Goal: Task Accomplishment & Management: Complete application form

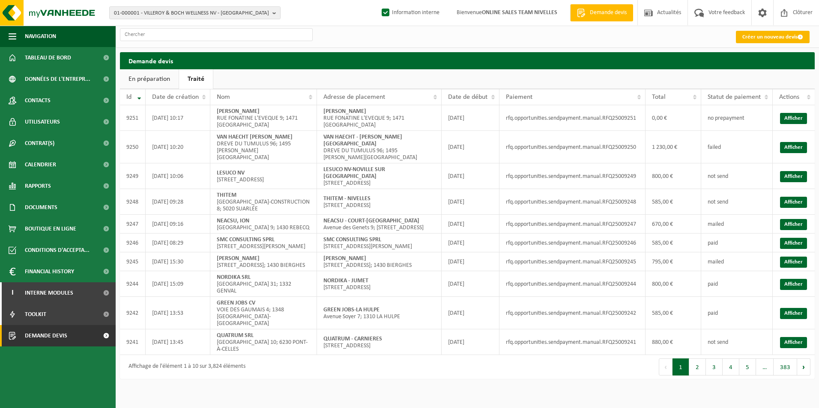
click at [647, 36] on link "Créer un nouveau devis" at bounding box center [773, 37] width 74 height 12
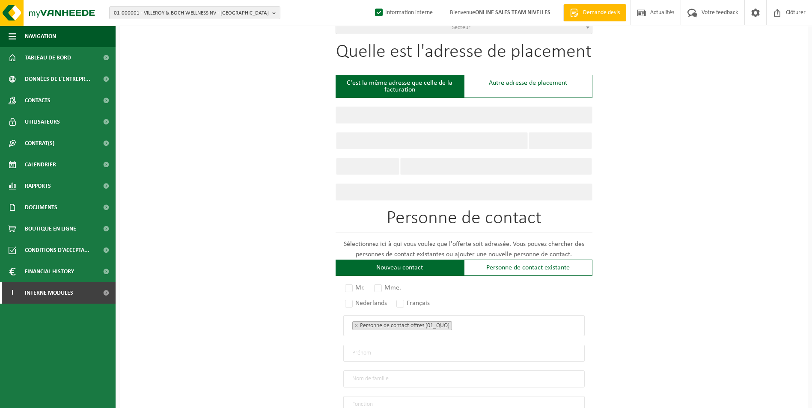
scroll to position [447, 0]
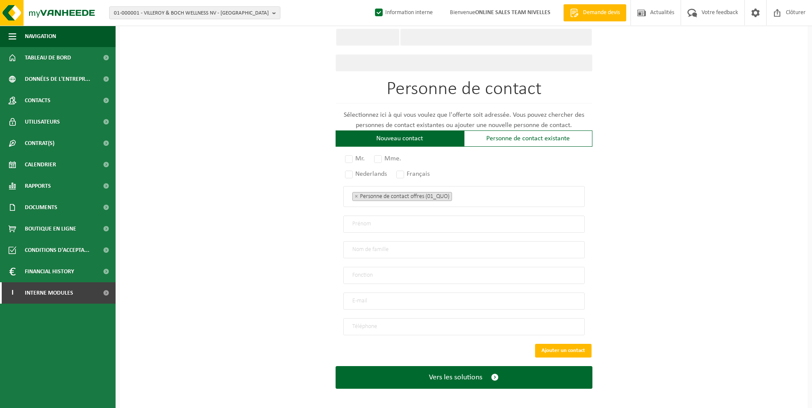
click at [476, 196] on ul "× Personne de contact offres (01_QUO)" at bounding box center [464, 196] width 224 height 11
click at [653, 184] on div "Pour quelle entreprise pouvons-nous rédiger cette offre? Astuce: Si vous rempli…" at bounding box center [464, 19] width 688 height 782
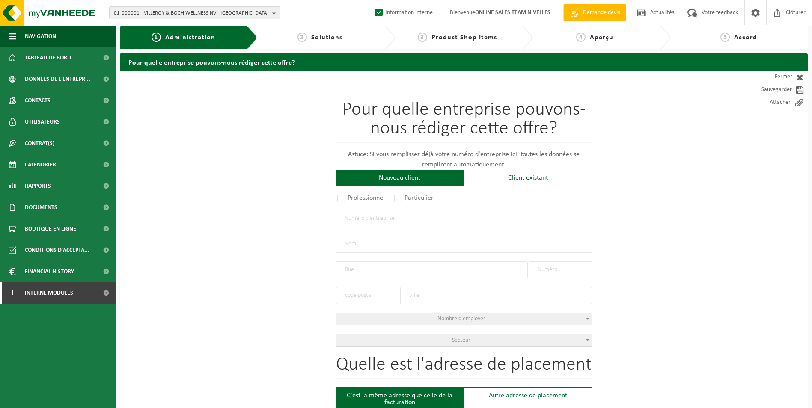
scroll to position [0, 0]
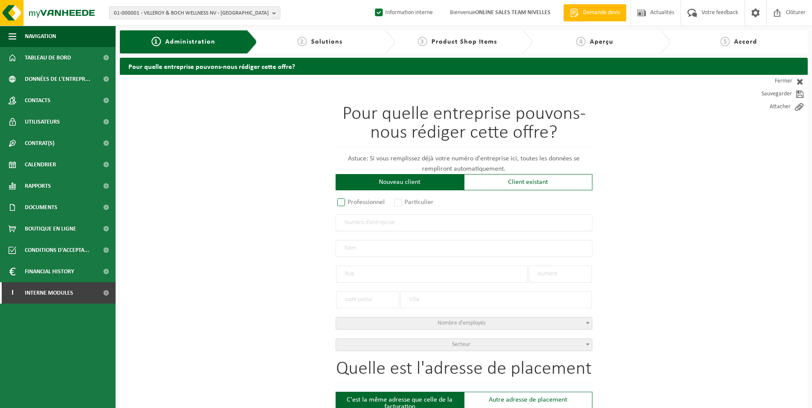
click at [355, 202] on label "Professionnel" at bounding box center [362, 203] width 52 height 12
click at [355, 202] on input "Professionnel" at bounding box center [353, 203] width 6 height 6
radio input "true"
click at [357, 228] on input "text" at bounding box center [464, 223] width 257 height 17
type input "0736595234"
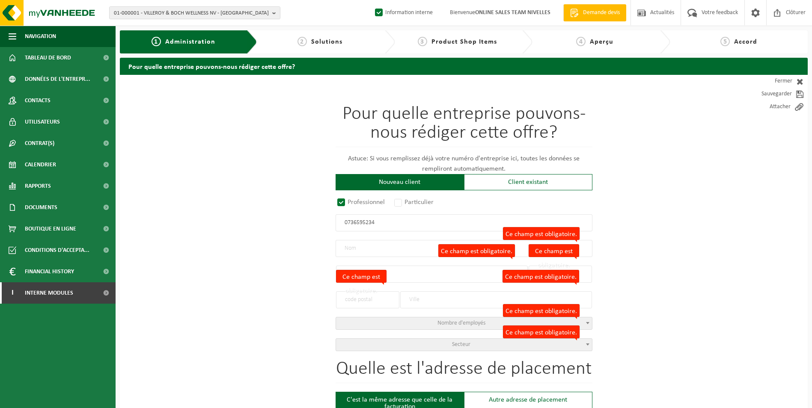
radio input "true"
type input "0736595234"
type input "KNK CONSTRUCT BV"
type input "AVENUE DE JETTE"
type input "376"
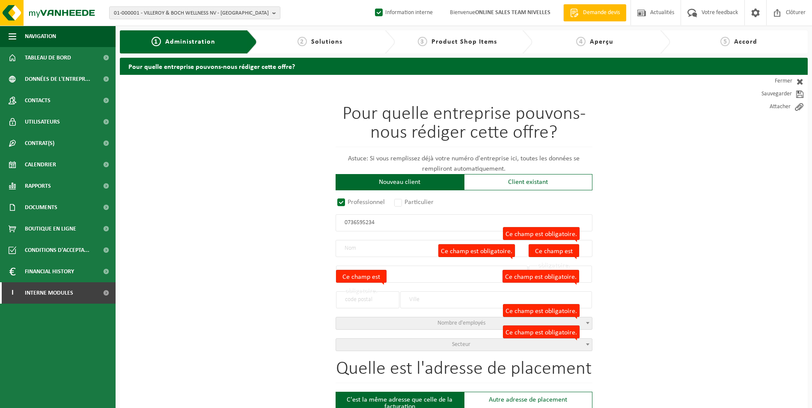
type input "1090"
type input "JETTE"
select select "D"
select select "NACE_4399"
type input "KNK CONSTRUCT BV"
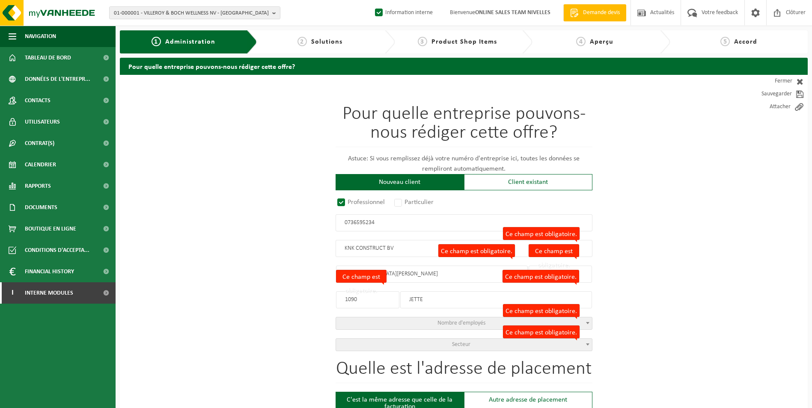
type input "AVENUE DE JETTE"
type input "376"
type input "1090"
type input "JETTE"
type input "2296367904"
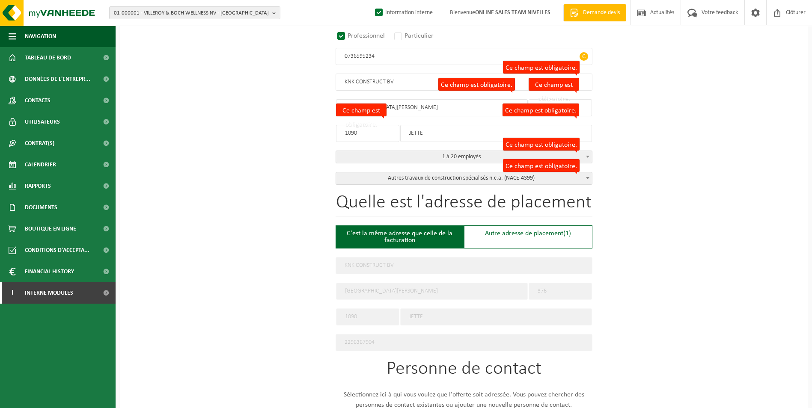
scroll to position [171, 0]
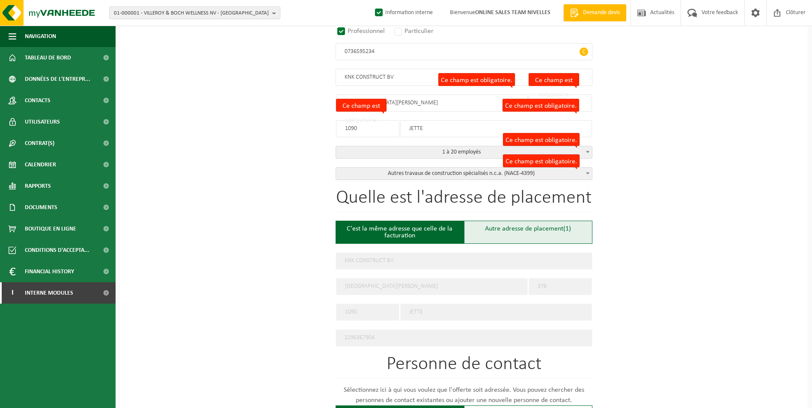
click at [495, 234] on div "Autre adresse de placement (1)" at bounding box center [528, 232] width 128 height 23
type input "Chantier -"
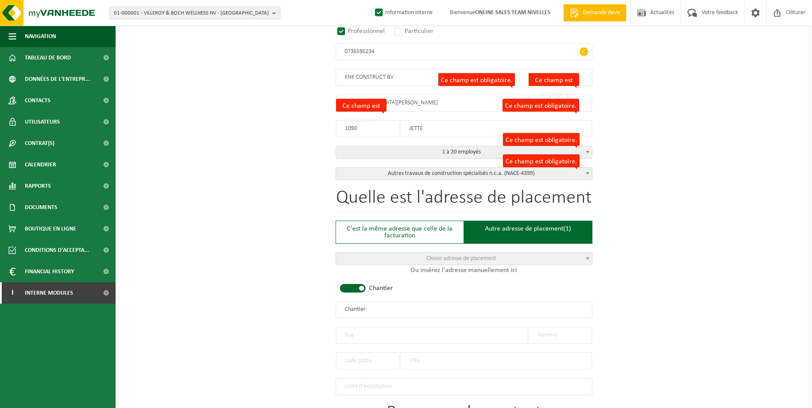
click at [355, 291] on div "Quelle est l'adresse de placement C'est la même adresse que celle de la factura…" at bounding box center [464, 292] width 257 height 207
click at [360, 288] on span at bounding box center [353, 288] width 26 height 9
click at [547, 338] on input "text" at bounding box center [560, 335] width 63 height 17
type input "17"
click at [450, 334] on input "text" at bounding box center [432, 335] width 192 height 17
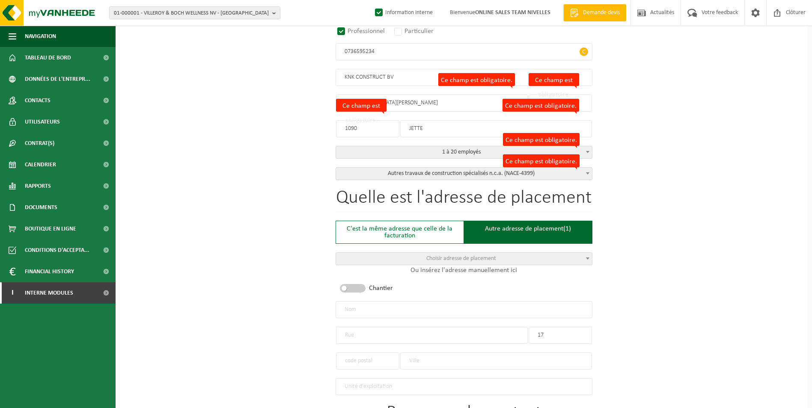
click at [352, 363] on input "text" at bounding box center [367, 361] width 63 height 17
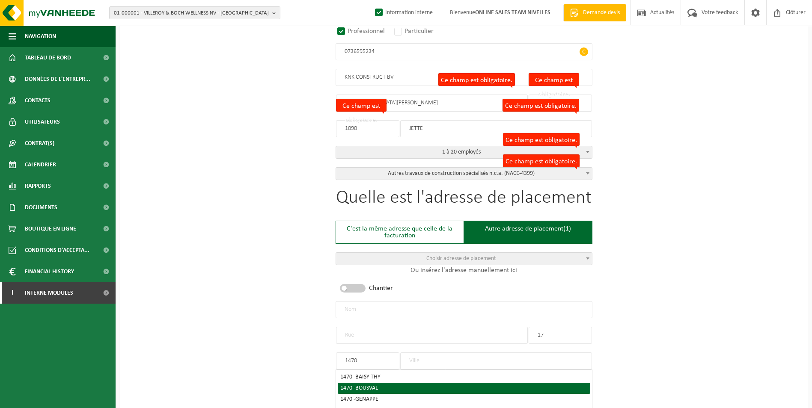
type input "1470"
click at [373, 387] on span "BOUSVAL" at bounding box center [366, 388] width 23 height 6
type input "BOUSVAL"
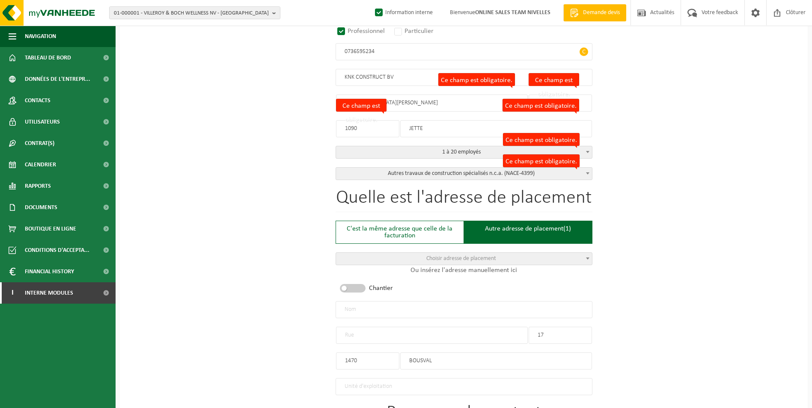
click at [364, 336] on input "text" at bounding box center [432, 335] width 192 height 17
drag, startPoint x: 381, startPoint y: 335, endPoint x: 322, endPoint y: 341, distance: 59.4
click at [322, 341] on div "Pour quelle entreprise pouvons-nous rédiger cette offre? Astuce: Si vous rempli…" at bounding box center [464, 319] width 688 height 831
type input "NANUAISE"
click at [381, 332] on input "Ce champ est obligatoire." at bounding box center [432, 335] width 192 height 17
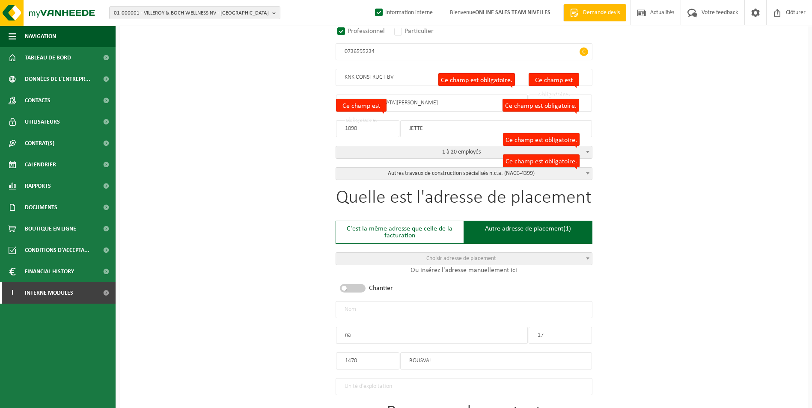
type input "n"
type input "d"
type input "DREVE NANTAISE"
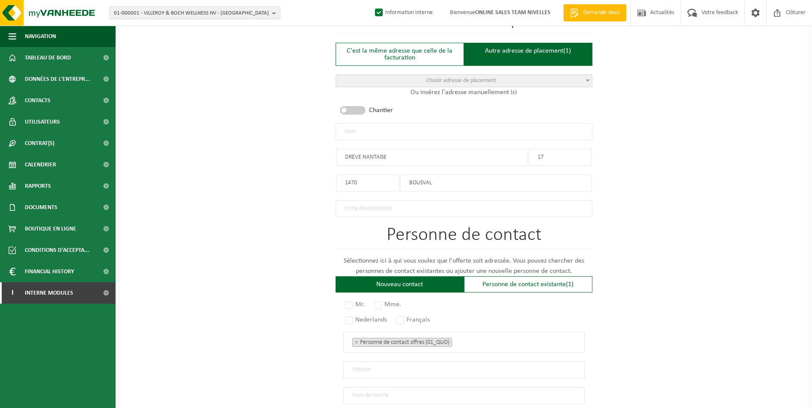
scroll to position [471, 0]
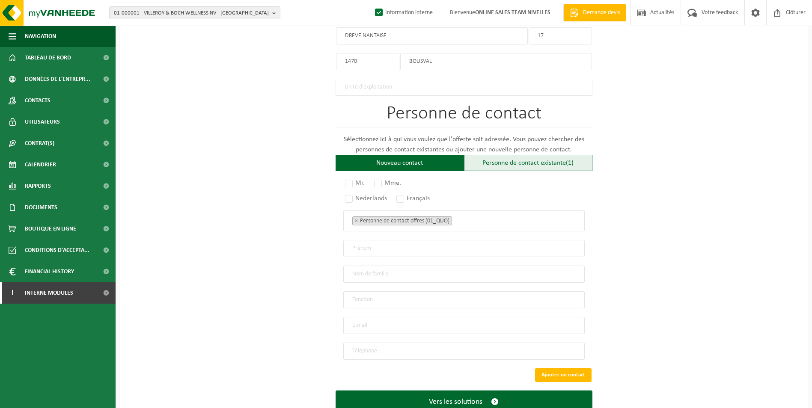
click at [526, 158] on div "Personne de contact existante (1)" at bounding box center [528, 163] width 128 height 16
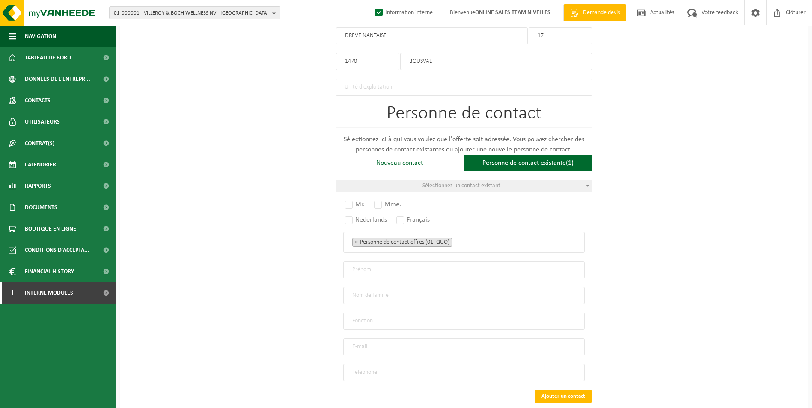
click at [475, 183] on span "Sélectionnez un contact existant" at bounding box center [462, 186] width 78 height 6
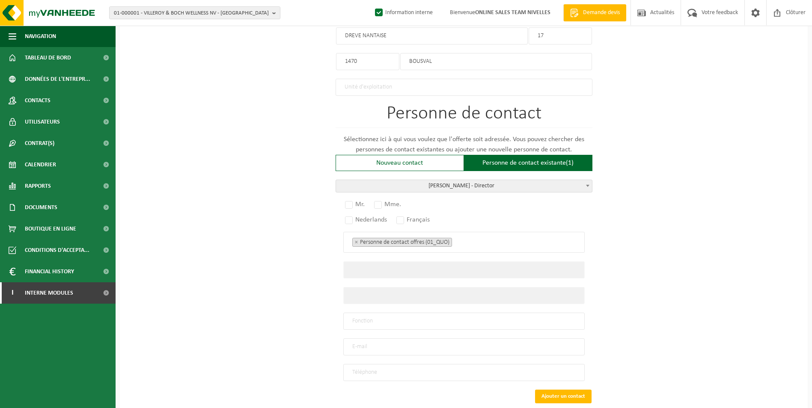
select select "{"code":"","firstname":"MYKOLA","surname":"KUCHURYAN","gender":"Unknown","posit…"
type input "MYKOLA"
type input "KUCHURYAN"
type input "Director"
click at [349, 201] on label "Mr." at bounding box center [355, 205] width 24 height 12
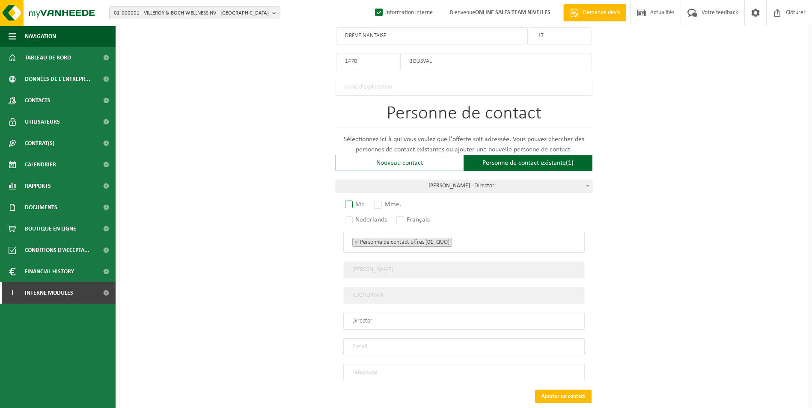
radio input "true"
click at [403, 215] on label "Français" at bounding box center [414, 220] width 38 height 12
radio input "true"
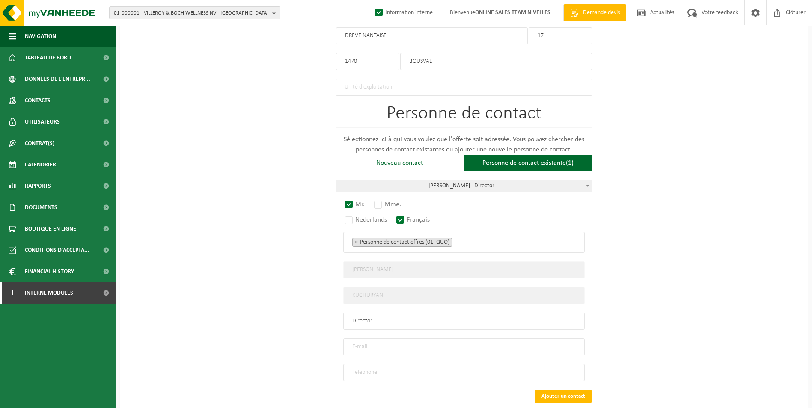
click at [472, 241] on ul "× Personne de contact offres (01_QUO)" at bounding box center [464, 242] width 224 height 11
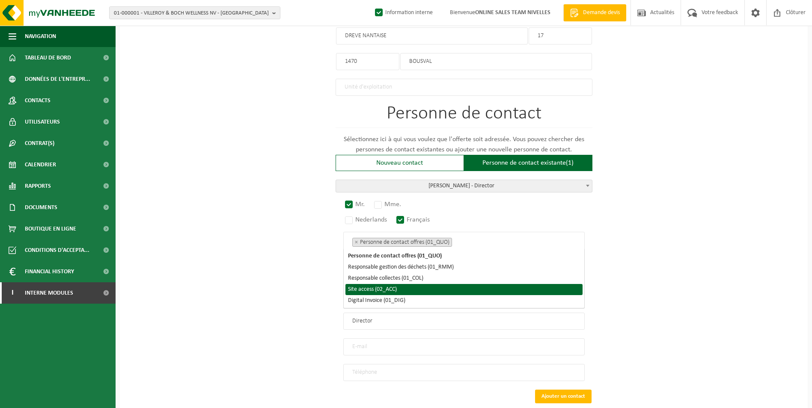
click at [403, 292] on li "Site access (02_ACC)" at bounding box center [464, 289] width 237 height 11
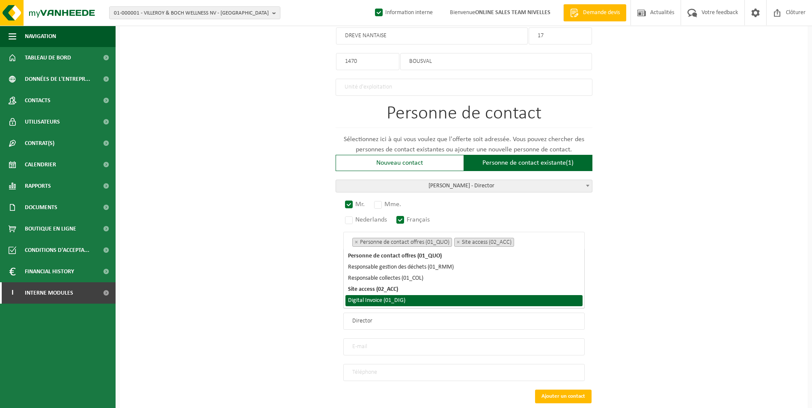
click at [404, 303] on li "Digital Invoice (01_DIG)" at bounding box center [464, 300] width 237 height 11
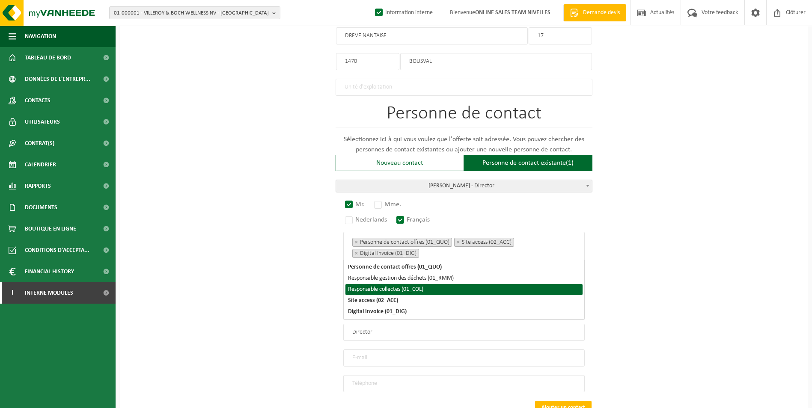
click at [305, 301] on div "Pour quelle entreprise pouvons-nous rédiger cette offre? Astuce: Si vous rempli…" at bounding box center [464, 36] width 688 height 864
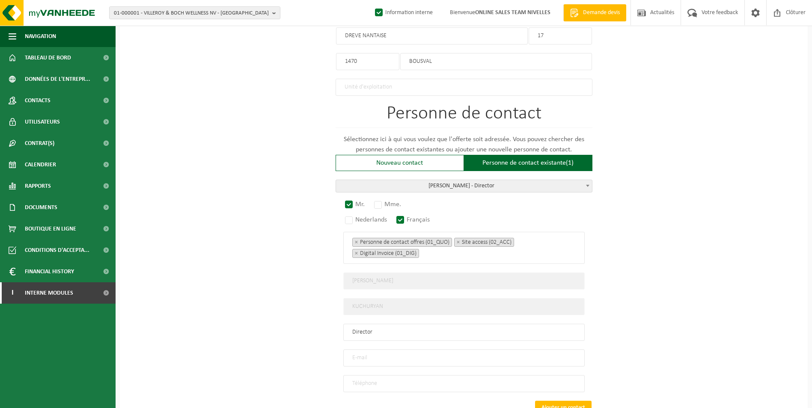
click at [390, 355] on input "email" at bounding box center [463, 358] width 241 height 17
type input "INFO.KNKCONSTRUCT@GMAIL.COM"
click at [413, 382] on input "tel" at bounding box center [463, 383] width 241 height 17
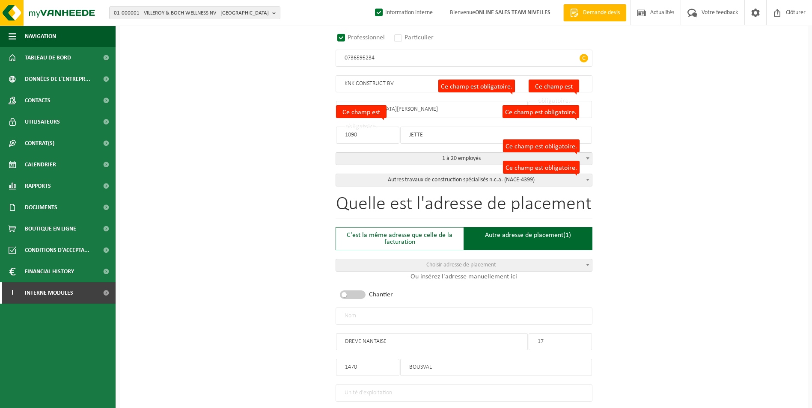
scroll to position [185, 0]
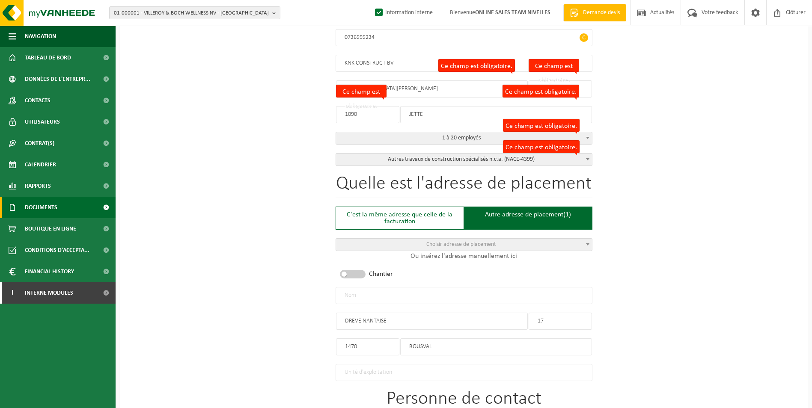
type input "+32 483 04 29 03"
click at [361, 297] on input "text" at bounding box center [464, 295] width 257 height 17
type input "KNK CONSTRUCT BV-BOUSVAL"
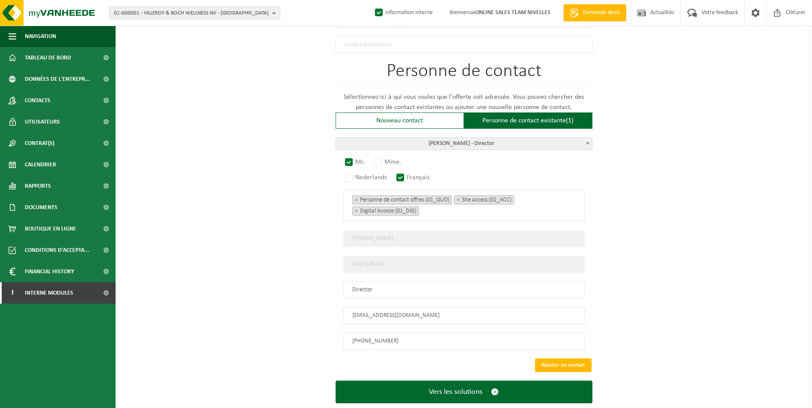
scroll to position [528, 0]
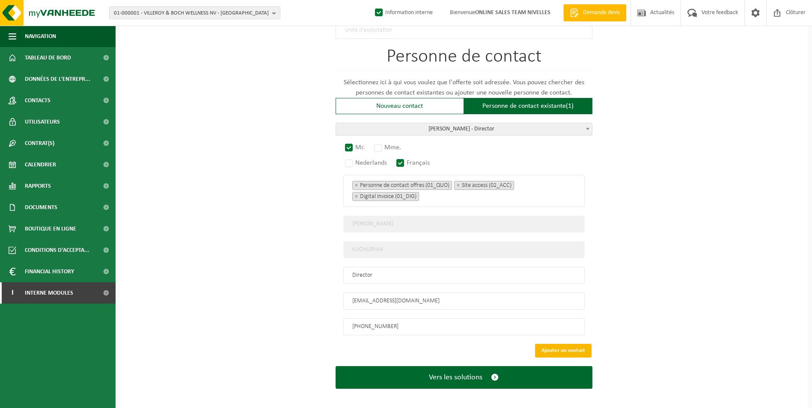
click at [548, 348] on button "Ajouter un contact" at bounding box center [563, 351] width 57 height 14
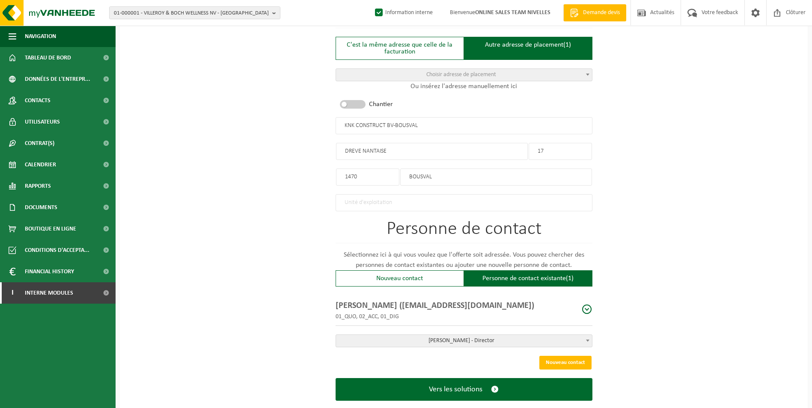
scroll to position [370, 0]
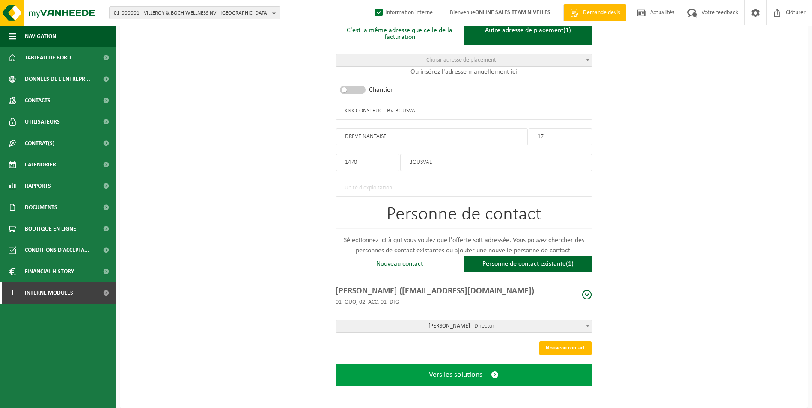
click at [466, 373] on span "Vers les solutions" at bounding box center [456, 375] width 54 height 9
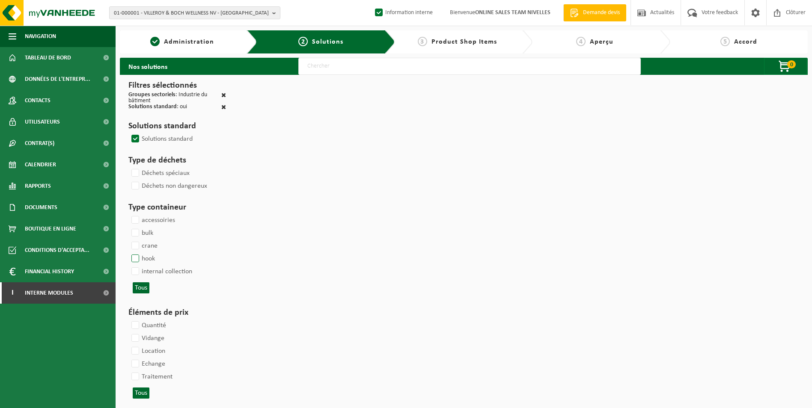
click at [135, 256] on label "hook" at bounding box center [142, 259] width 25 height 13
click at [128, 253] on input "hook" at bounding box center [128, 252] width 0 height 0
checkbox input "true"
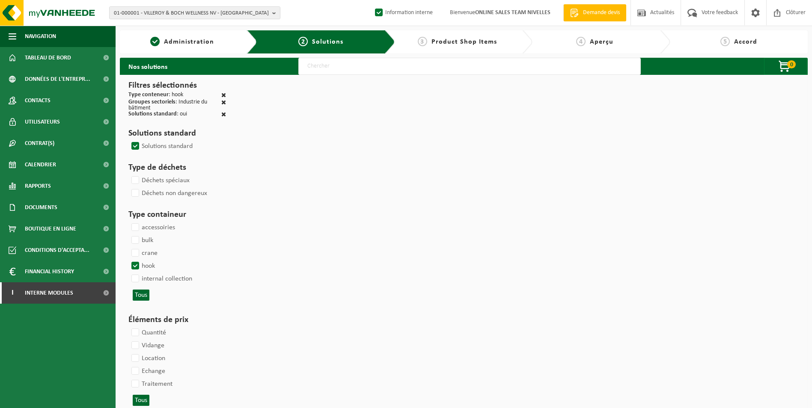
select select
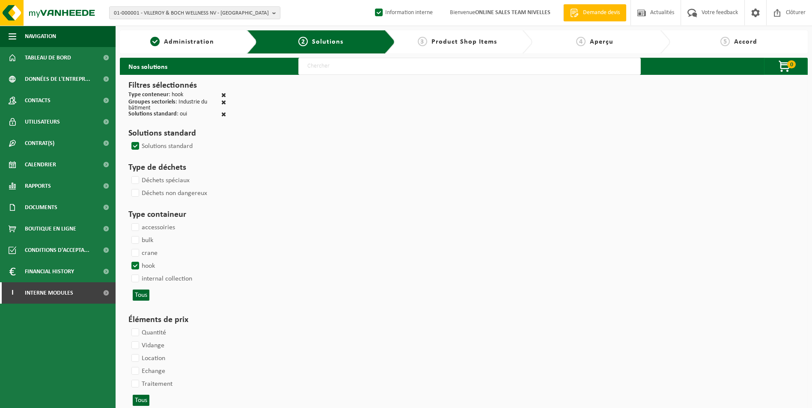
select select
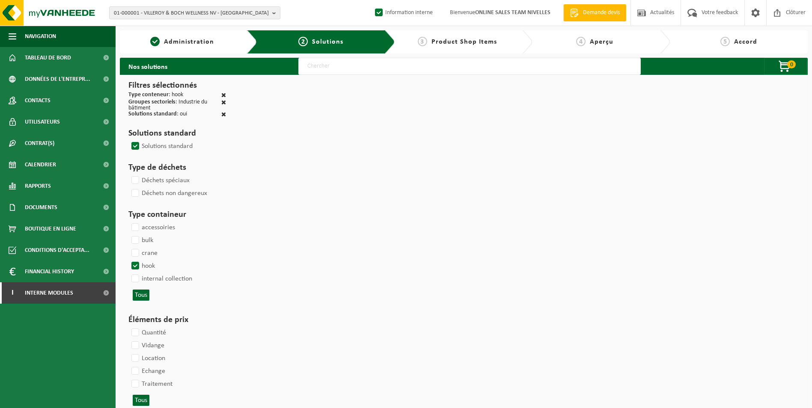
select select
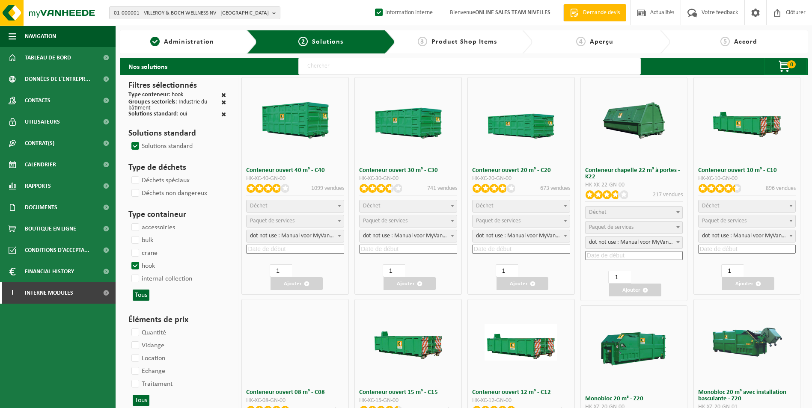
select select
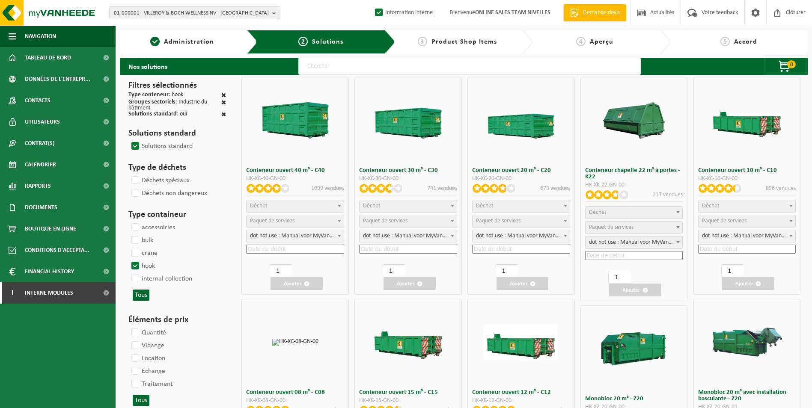
select select "197"
select select "8"
select select
select select "7"
select select
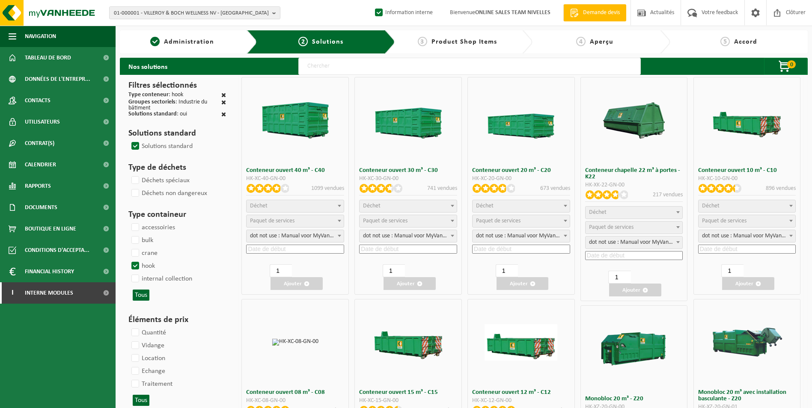
select select
select select "197"
select select "25"
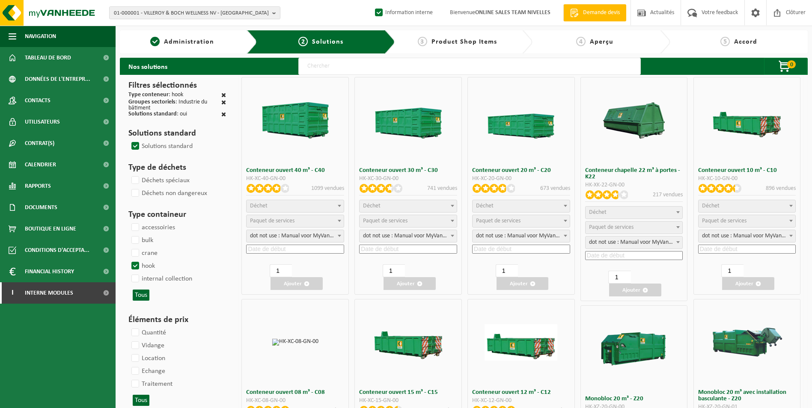
select select "7"
select select
select select "25"
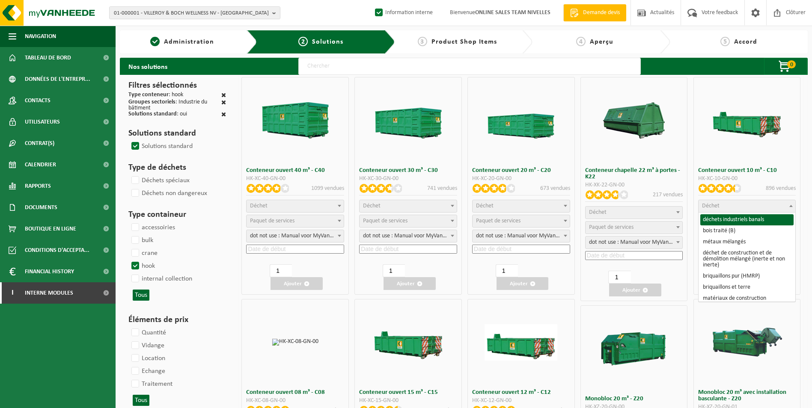
click at [734, 206] on span "Déchet" at bounding box center [747, 206] width 97 height 12
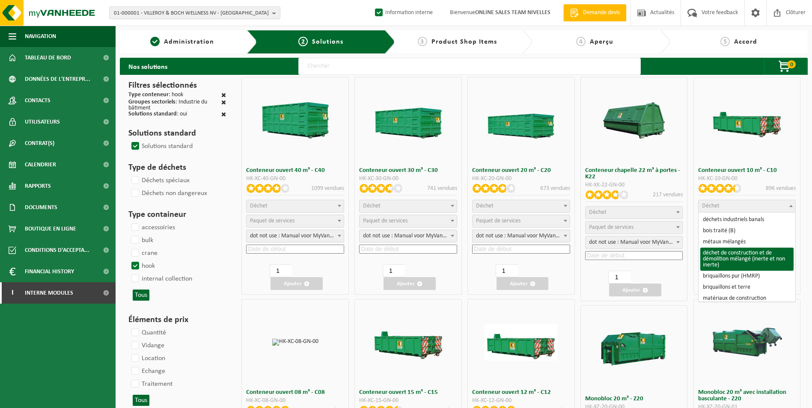
select select "31"
select select
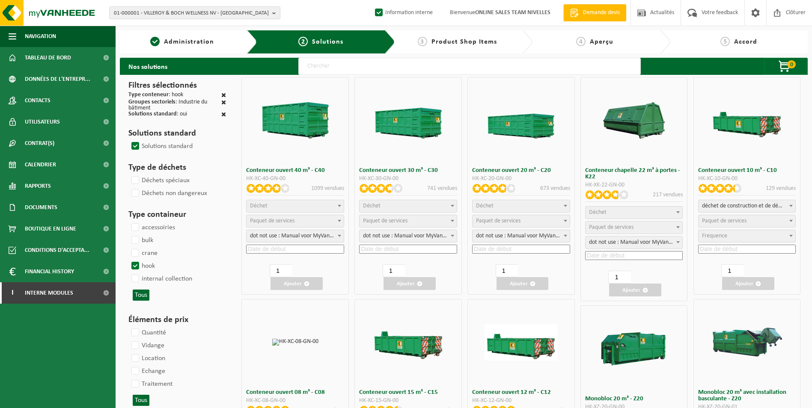
select select
click at [731, 221] on span "Paquet de services" at bounding box center [724, 221] width 45 height 6
select select "197"
select select "25"
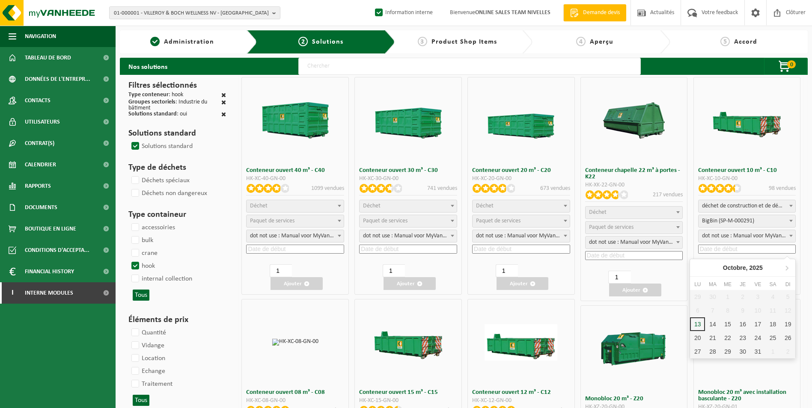
click at [717, 247] on input at bounding box center [747, 249] width 98 height 9
click at [728, 326] on div "15" at bounding box center [728, 325] width 15 height 14
type input "2025-10-15"
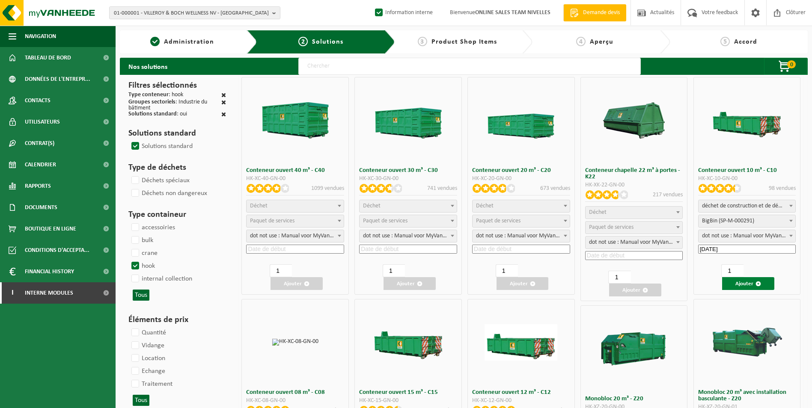
click at [750, 280] on button "Ajouter" at bounding box center [748, 283] width 52 height 13
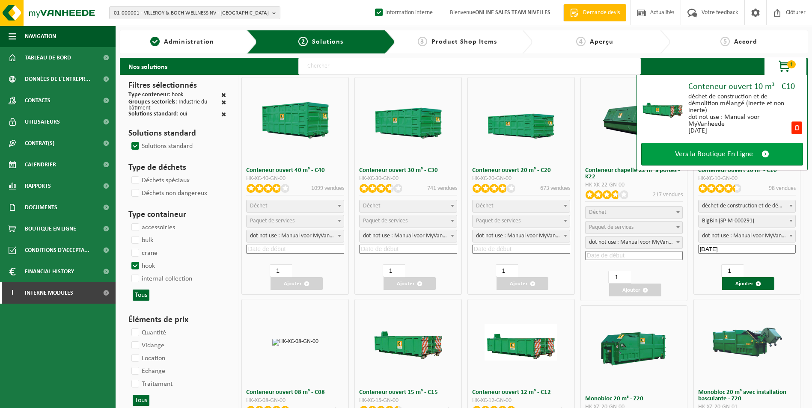
click at [717, 157] on span "Vers la Boutique En Ligne" at bounding box center [714, 154] width 78 height 9
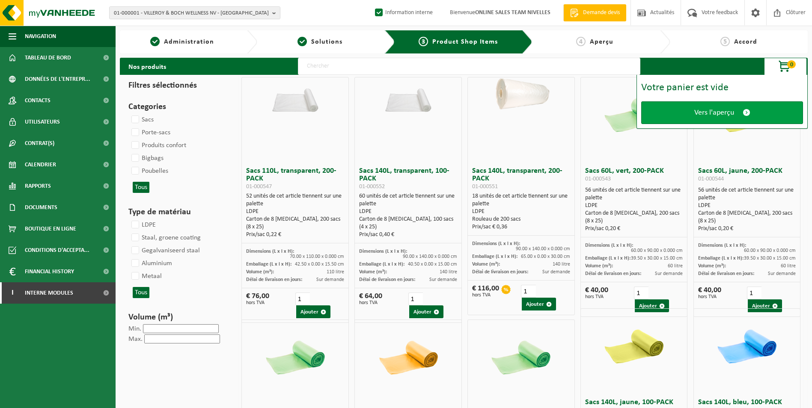
click at [731, 107] on link "Vers l'aperçu" at bounding box center [722, 112] width 162 height 23
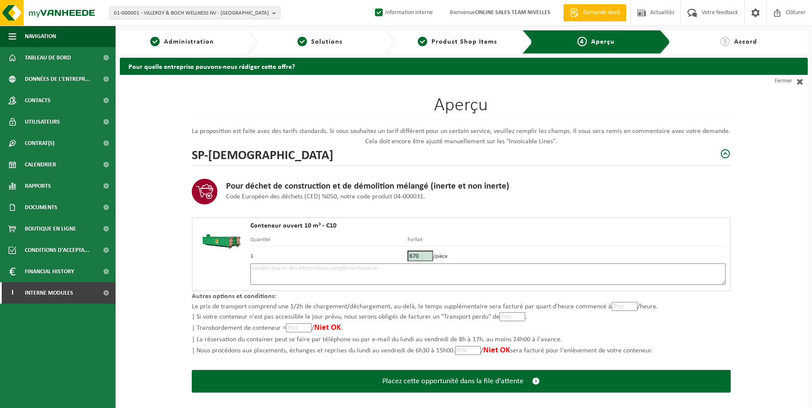
click at [386, 263] on td "1" at bounding box center [328, 255] width 157 height 17
click at [381, 277] on textarea at bounding box center [487, 274] width 475 height 21
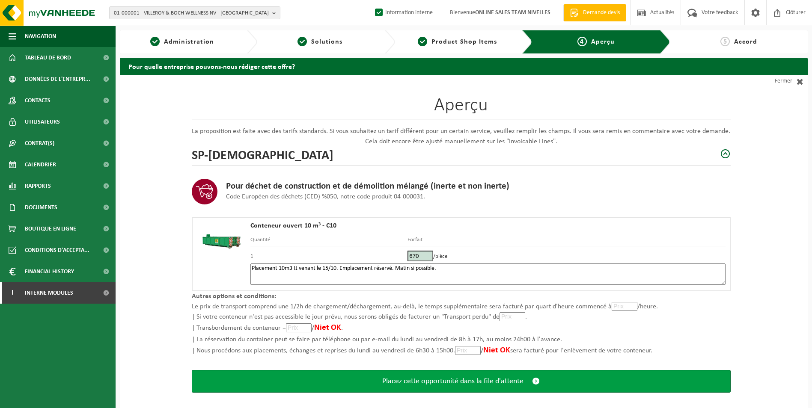
type textarea "Placement 10m3 tt venant le 15/10. Emplacement réservé. Matin si possible."
click at [429, 382] on span "Placez cette opportunité dans la file d'attente" at bounding box center [452, 381] width 141 height 9
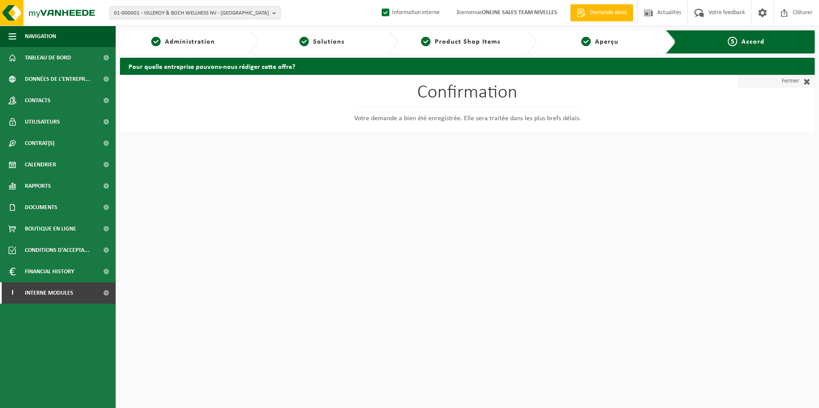
drag, startPoint x: 786, startPoint y: 83, endPoint x: 789, endPoint y: 75, distance: 8.5
click at [786, 83] on link "Fermer" at bounding box center [775, 81] width 77 height 13
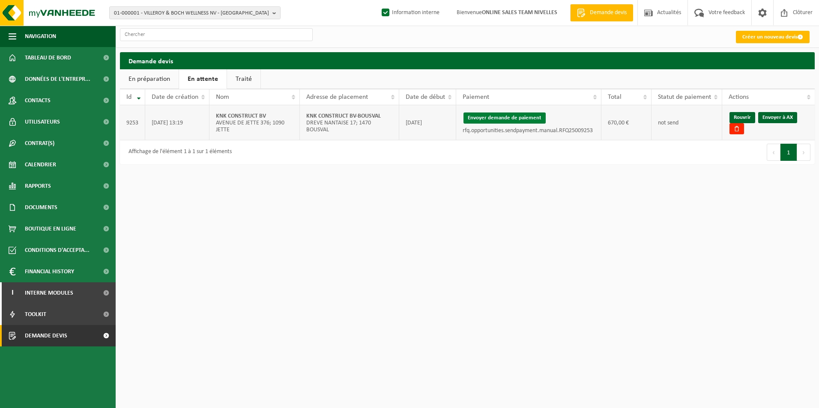
click at [516, 116] on button "Envoyer demande de paiement" at bounding box center [504, 118] width 82 height 11
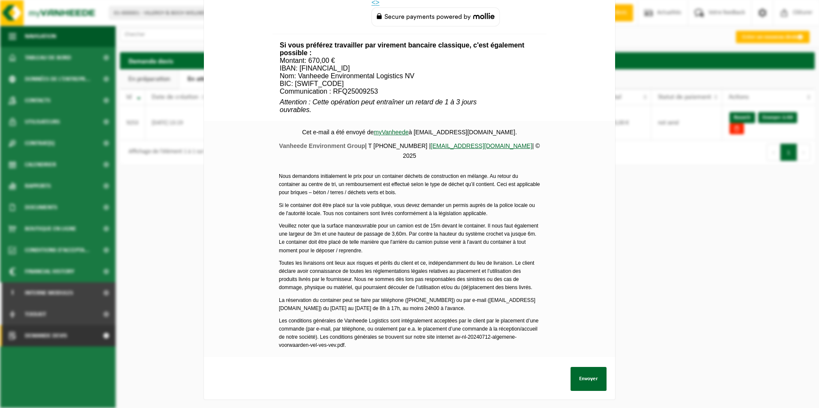
scroll to position [310, 0]
click at [590, 370] on button "Envoyer" at bounding box center [588, 379] width 36 height 24
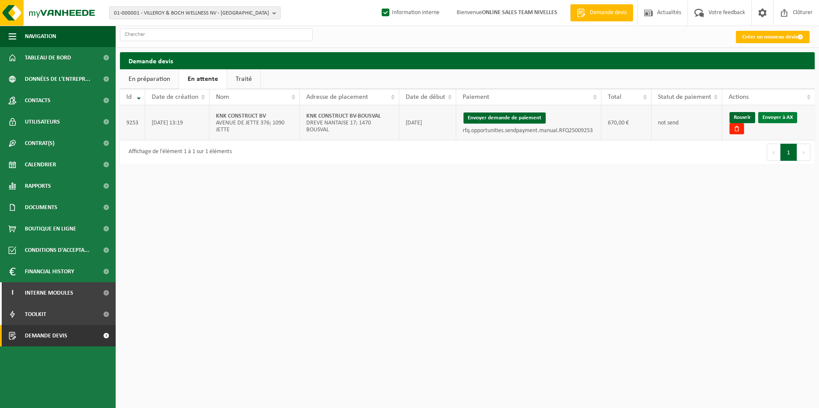
click at [781, 118] on link "Envoyer à AX" at bounding box center [777, 117] width 39 height 11
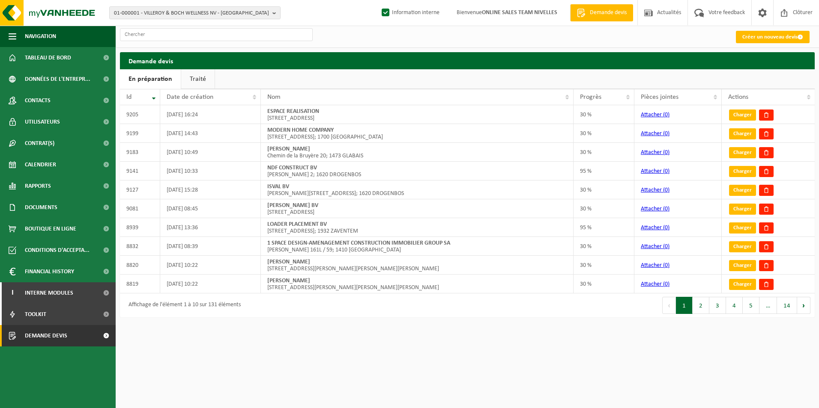
click at [189, 76] on link "Traité" at bounding box center [197, 79] width 33 height 20
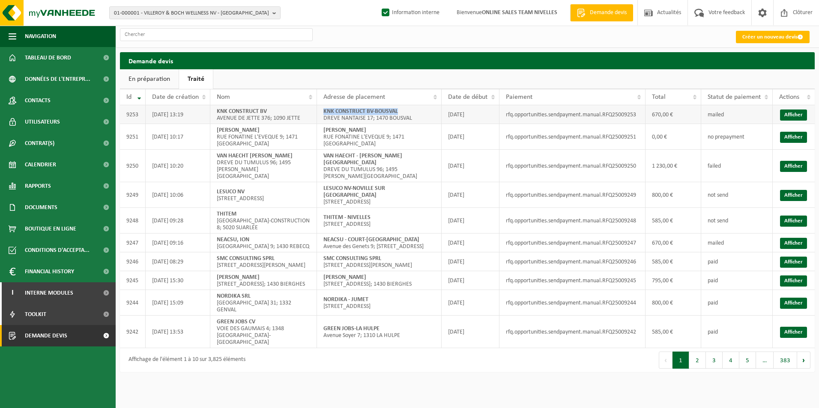
drag, startPoint x: 323, startPoint y: 111, endPoint x: 415, endPoint y: 110, distance: 91.6
click at [415, 110] on td "KNK CONSTRUCT BV-BOUSVAL DREVE NANTAISE 17; 1470 BOUSVAL" at bounding box center [379, 114] width 125 height 19
copy strong "KNK CONSTRUCT BV-BOUSVAL"
